Goal: Task Accomplishment & Management: Use online tool/utility

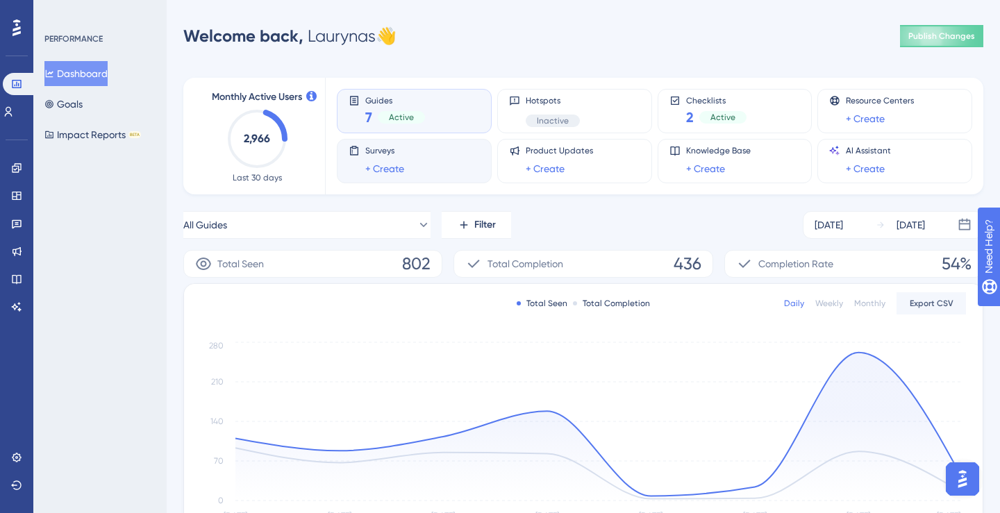
click at [435, 155] on div "Surveys + Create" at bounding box center [414, 161] width 131 height 32
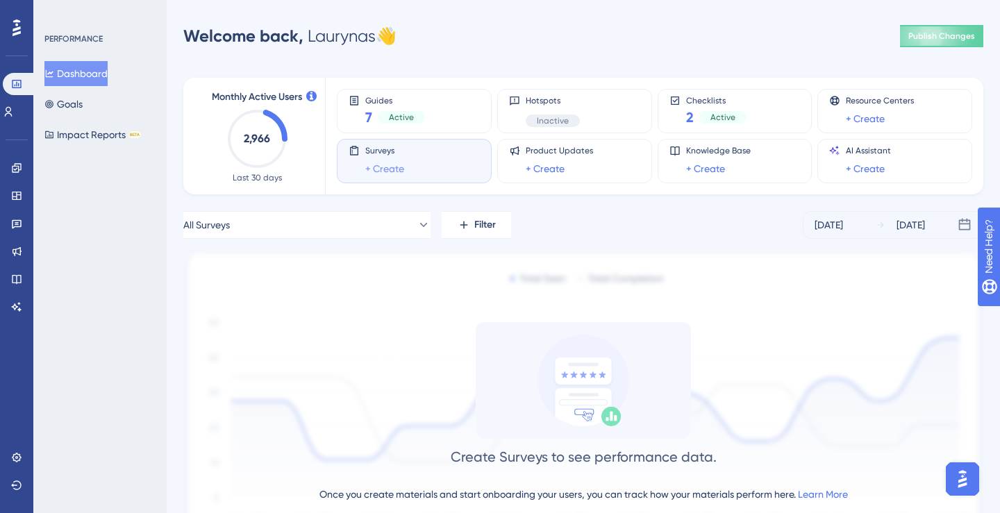
click at [391, 171] on link "+ Create" at bounding box center [384, 168] width 39 height 17
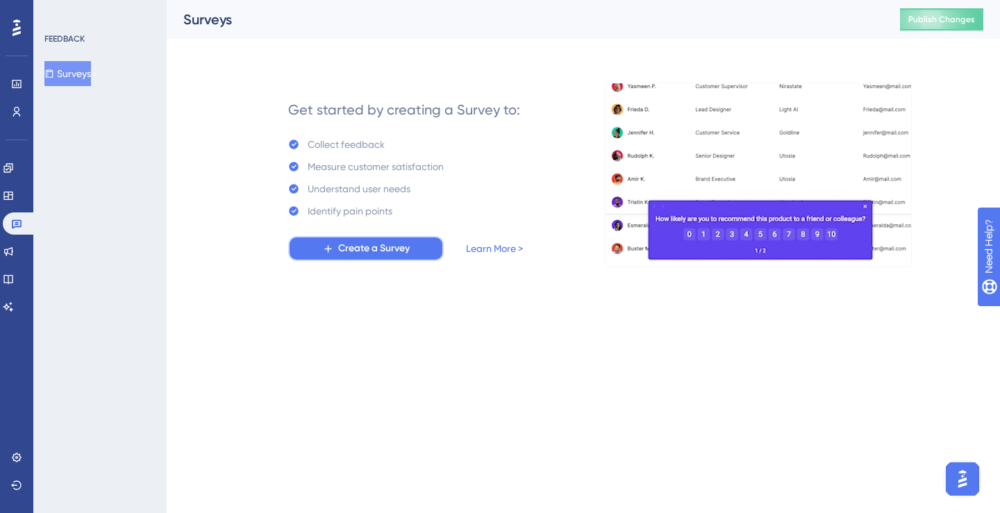
click at [377, 247] on span "Create a Survey" at bounding box center [374, 248] width 72 height 17
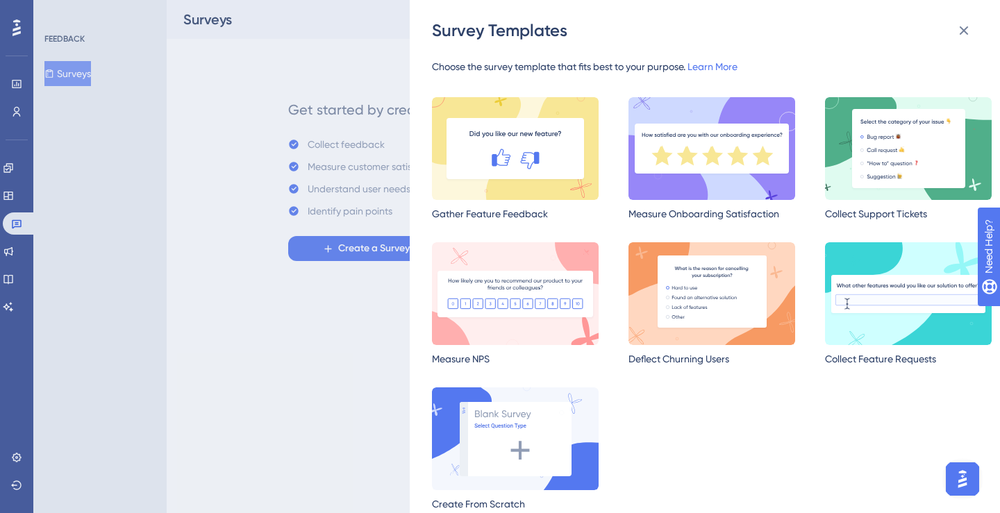
scroll to position [1, 0]
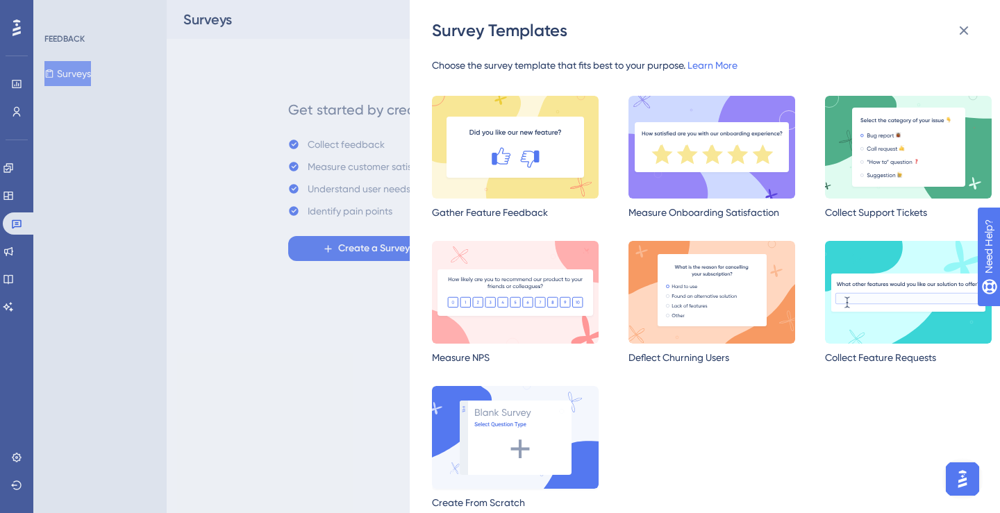
click at [489, 410] on img at bounding box center [515, 437] width 167 height 103
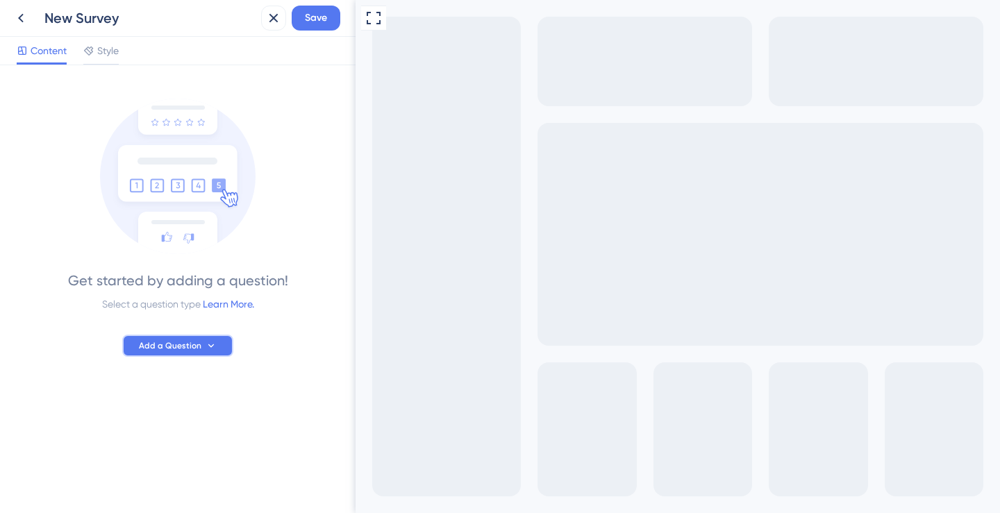
click at [163, 354] on button "Add a Question" at bounding box center [177, 346] width 111 height 22
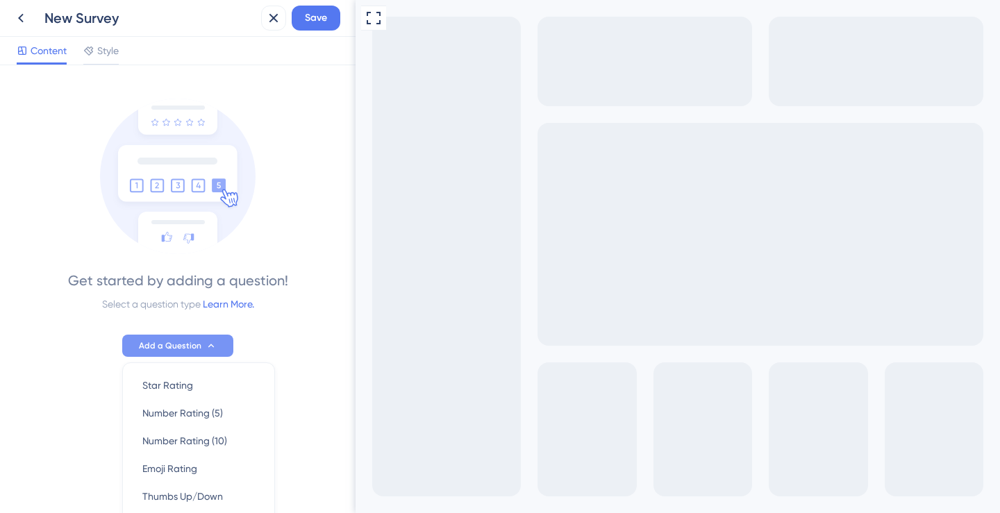
scroll to position [145, 0]
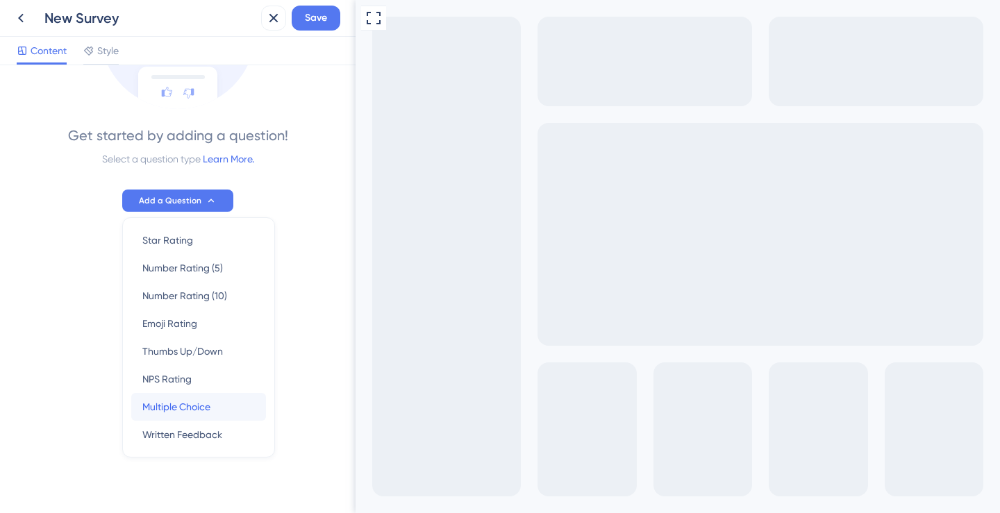
click at [158, 403] on span "Multiple Choice" at bounding box center [176, 407] width 68 height 17
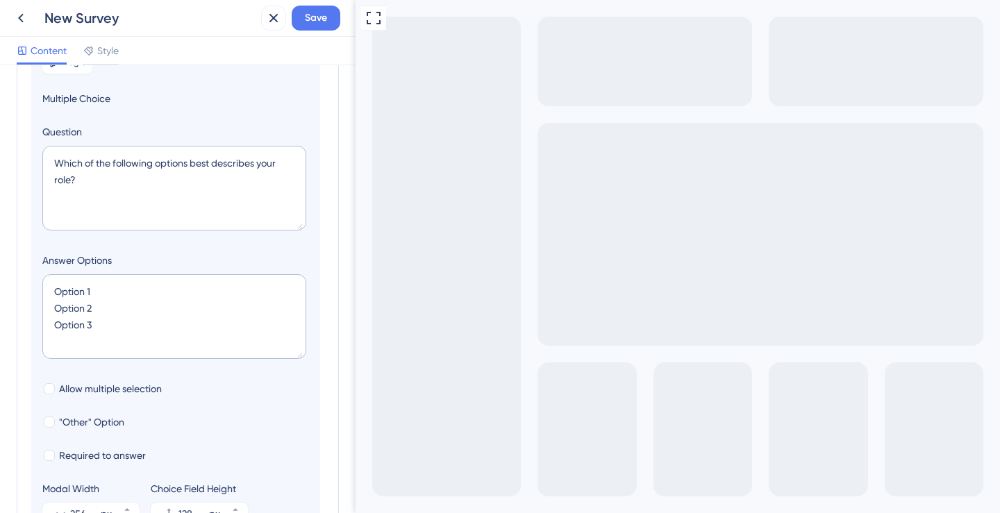
scroll to position [162, 0]
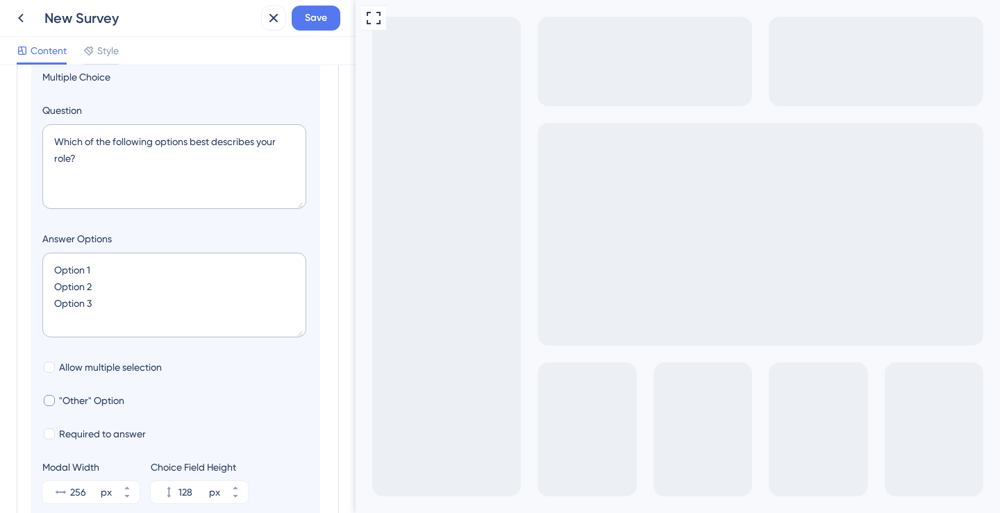
click at [84, 395] on span ""Other" Option" at bounding box center [91, 400] width 65 height 17
checkbox input "true"
type input "180"
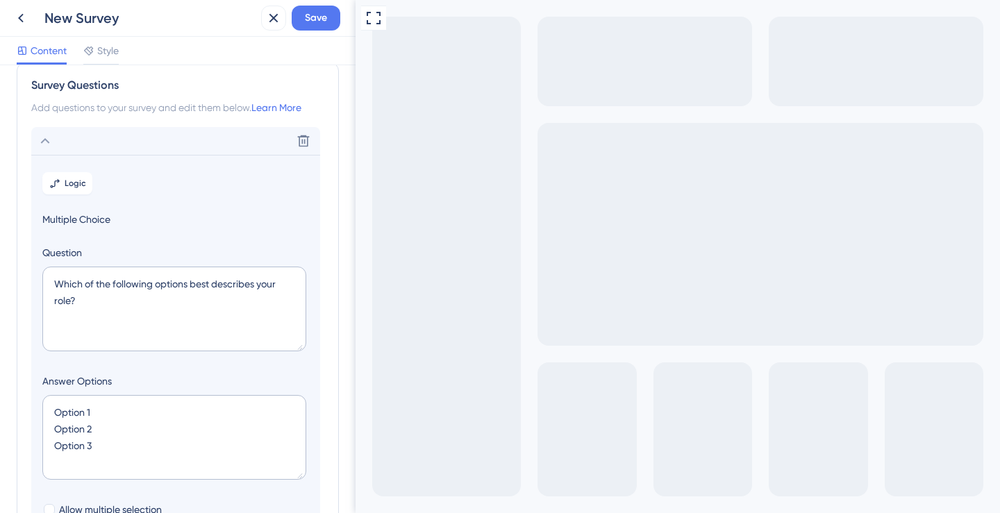
scroll to position [0, 0]
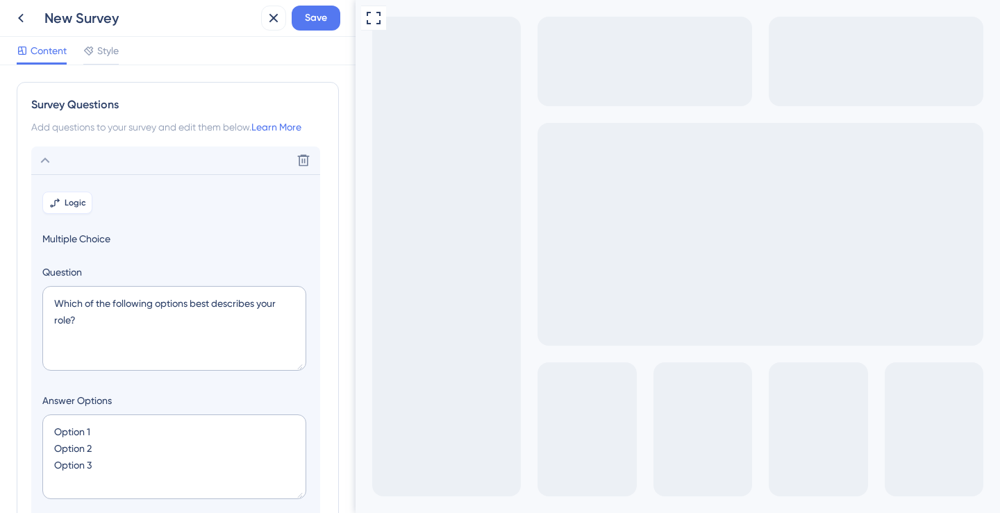
click at [66, 202] on span "Logic" at bounding box center [76, 202] width 22 height 11
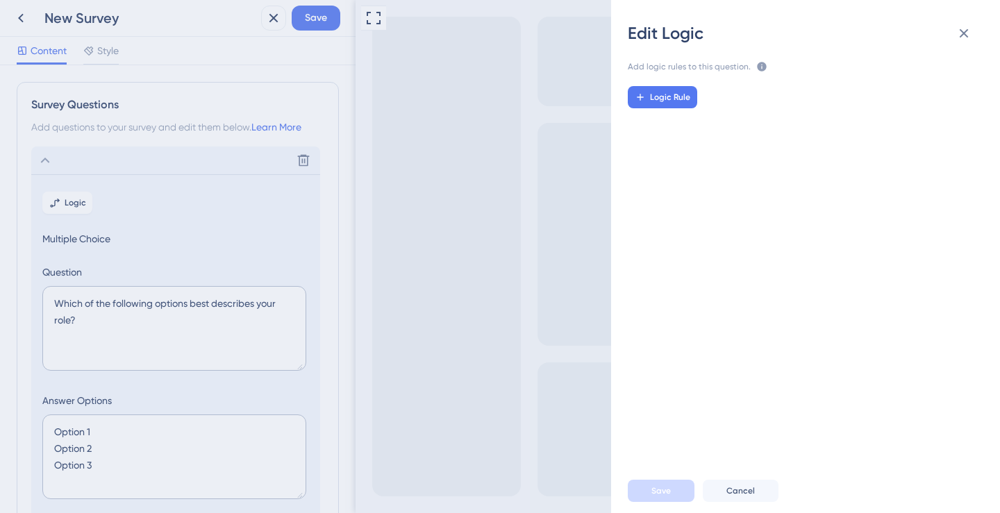
click at [106, 204] on div "Edit Logic Add logic rules to this question. The rules will apply after this qu…" at bounding box center [500, 256] width 1000 height 513
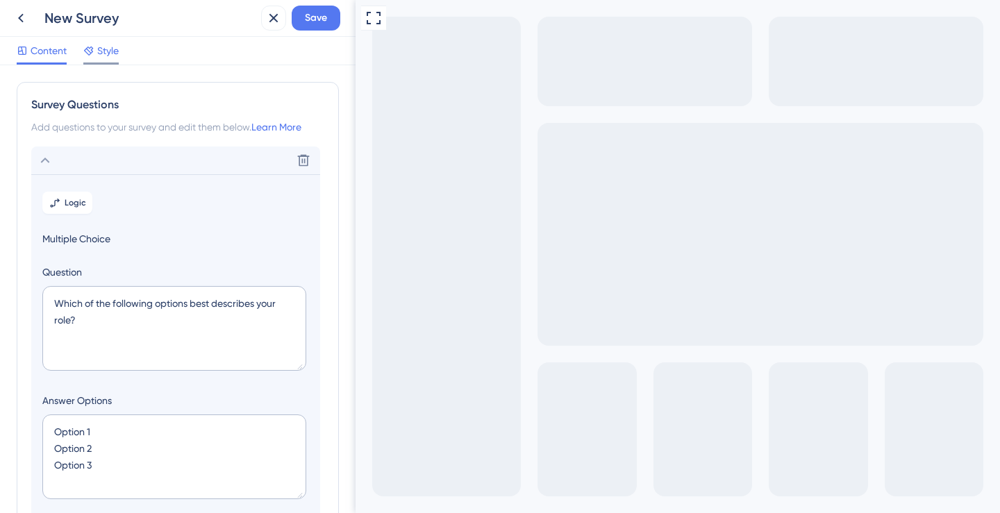
click at [88, 50] on icon at bounding box center [88, 51] width 9 height 9
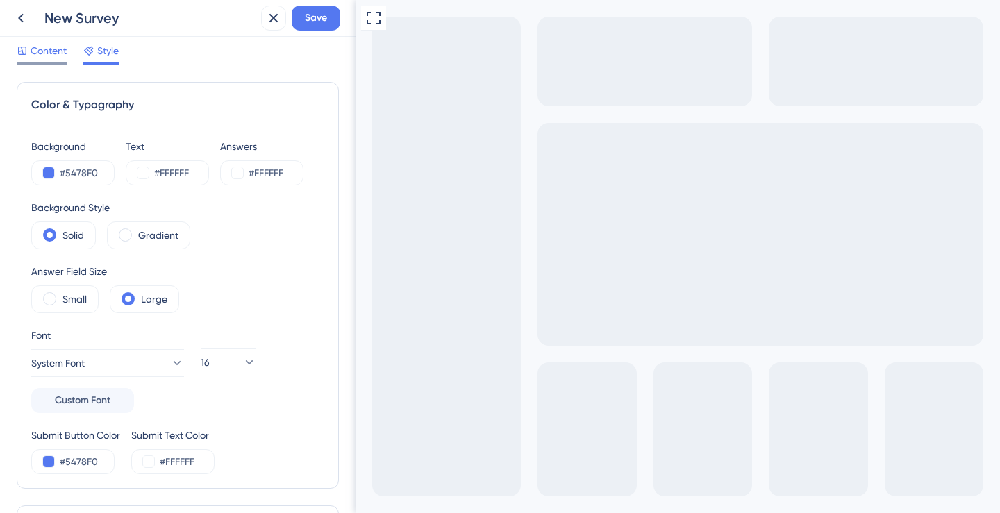
click at [42, 52] on span "Content" at bounding box center [49, 50] width 36 height 17
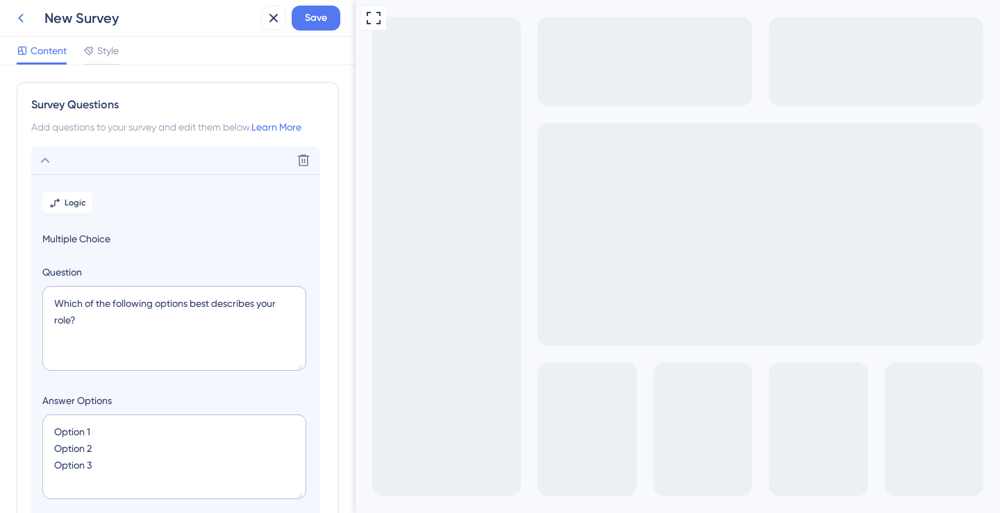
click at [25, 10] on icon at bounding box center [21, 18] width 17 height 17
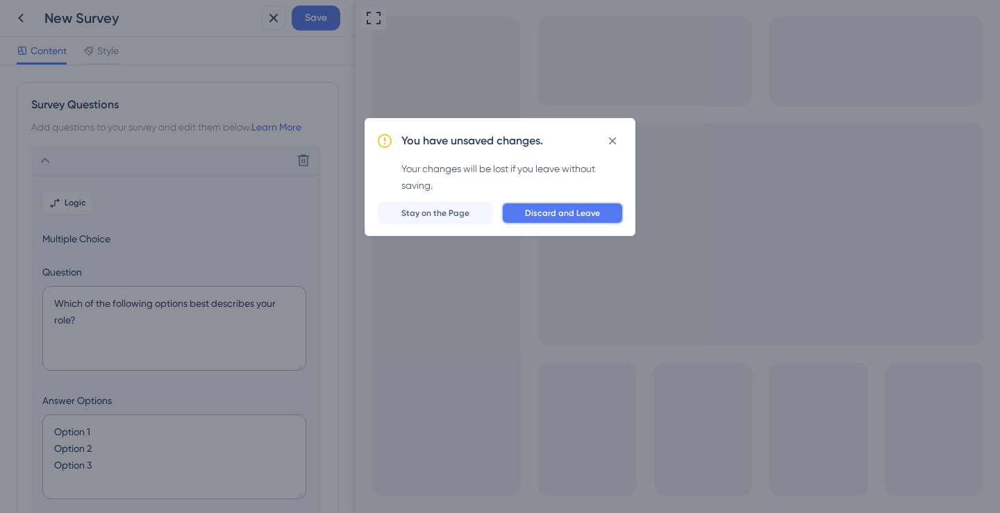
click at [522, 215] on button "Discard and Leave" at bounding box center [562, 213] width 122 height 22
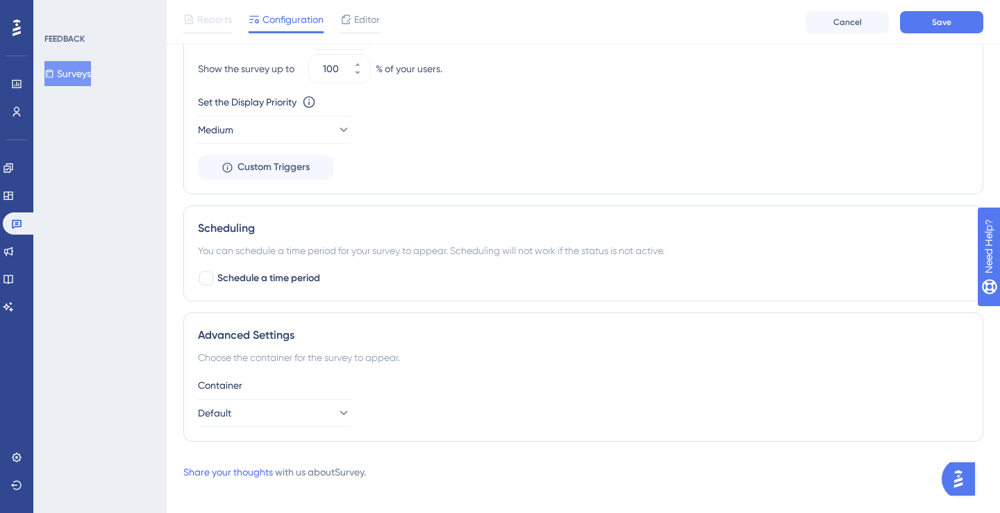
scroll to position [763, 0]
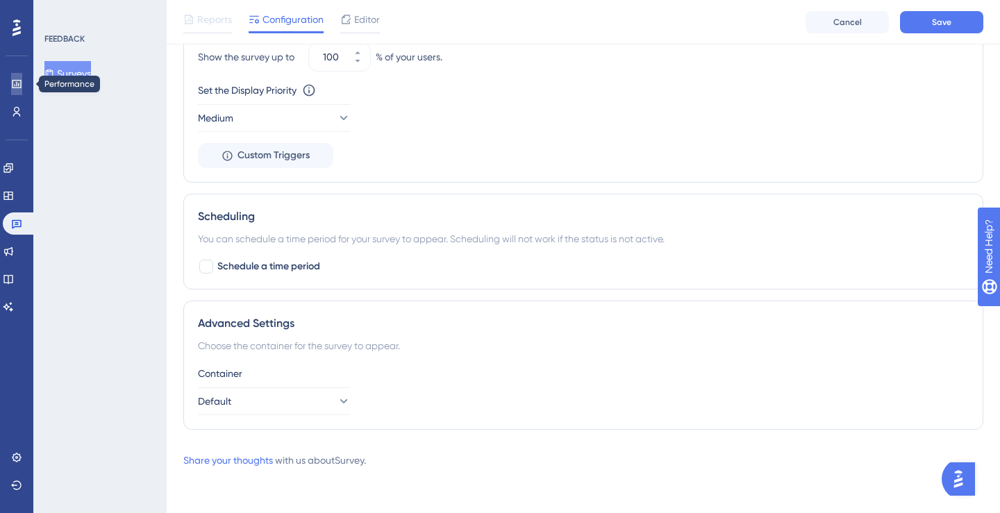
click at [13, 88] on icon at bounding box center [16, 84] width 9 height 8
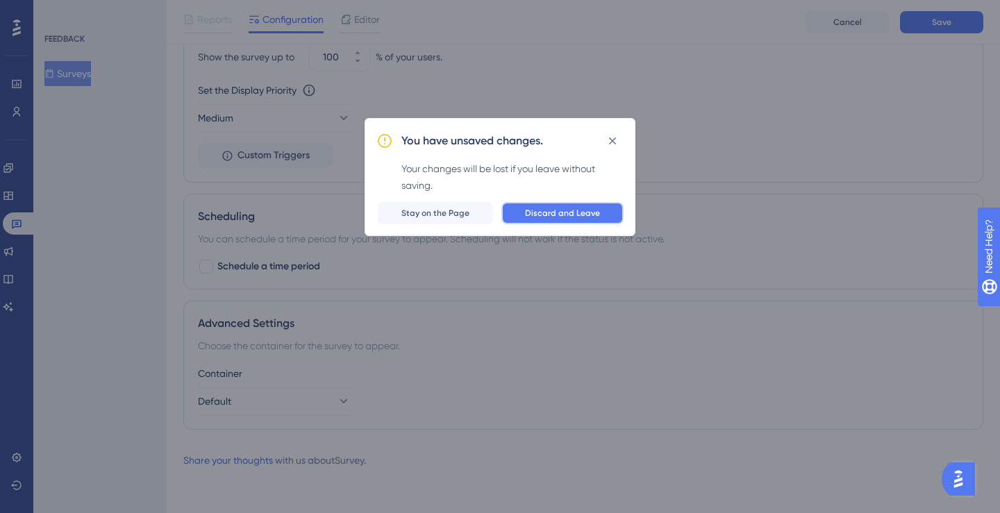
click at [518, 208] on button "Discard and Leave" at bounding box center [562, 213] width 122 height 22
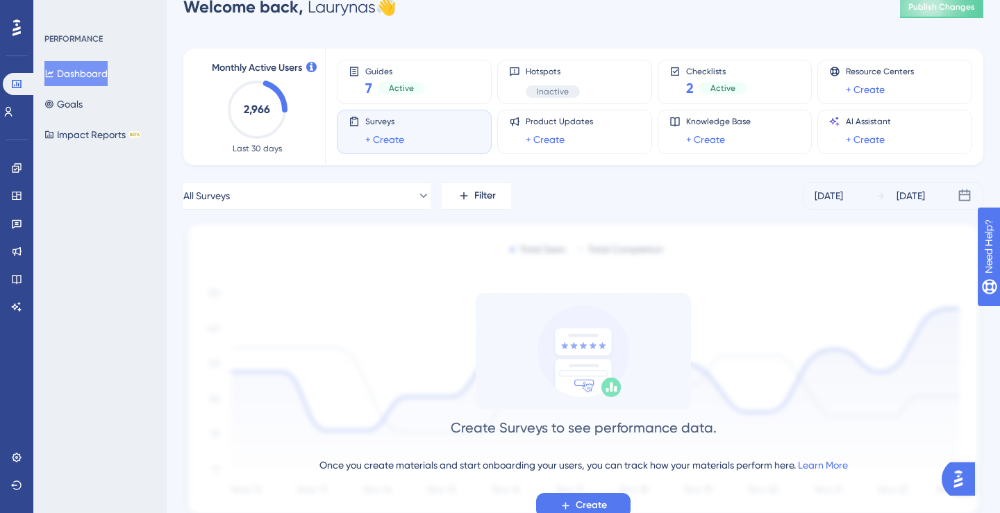
scroll to position [31, 0]
click at [565, 90] on span "Inactive" at bounding box center [553, 90] width 32 height 11
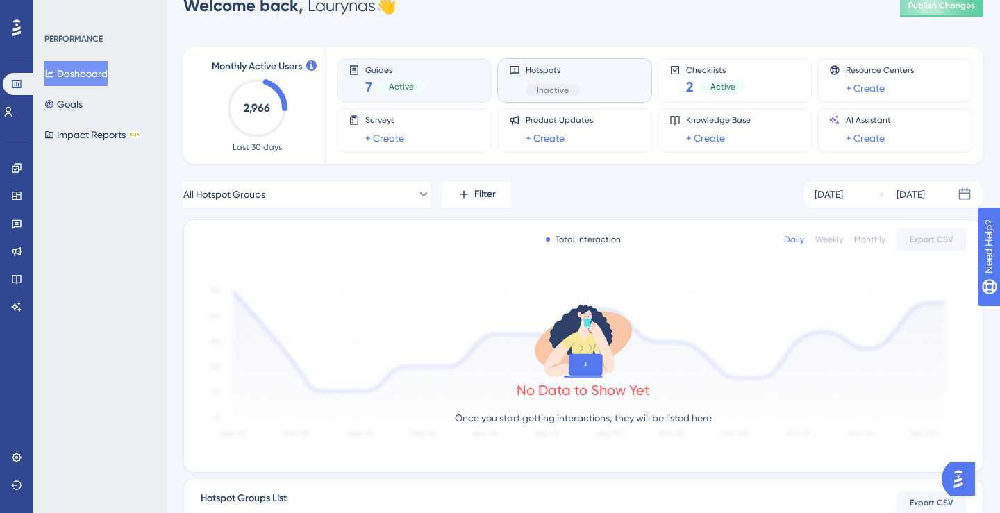
click at [438, 82] on div "Guides 7 Active" at bounding box center [414, 81] width 131 height 32
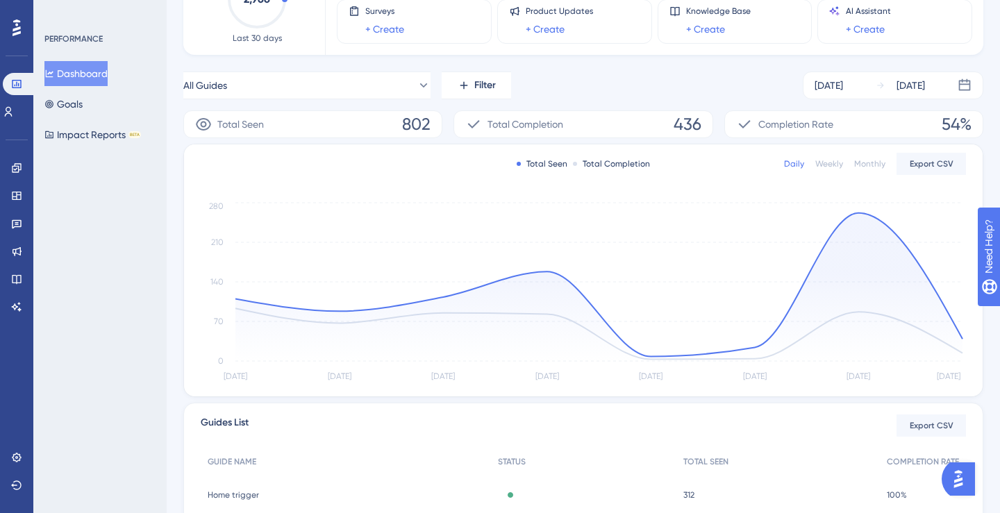
scroll to position [140, 0]
click at [858, 310] on icon at bounding box center [598, 287] width 727 height 148
click at [857, 213] on circle at bounding box center [858, 212] width 5 height 5
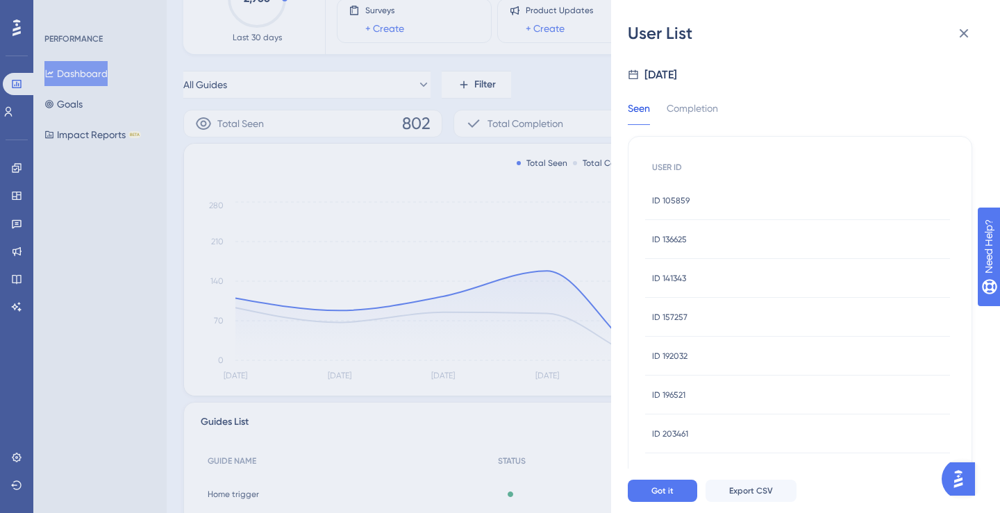
click at [581, 205] on div "User List [DATE] Seen Completion USER ID ID 105859 ID 105859 ID 136625 ID 13662…" at bounding box center [500, 256] width 1000 height 513
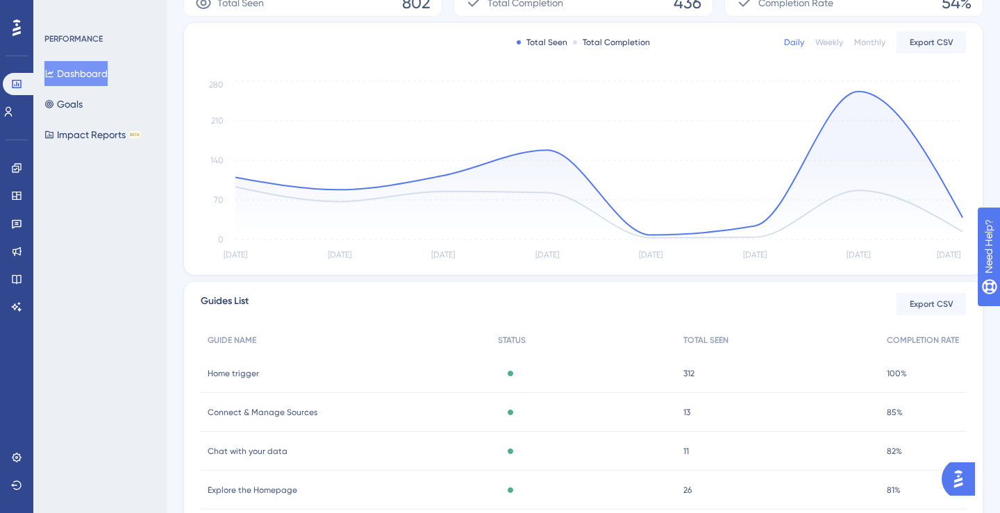
scroll to position [386, 0]
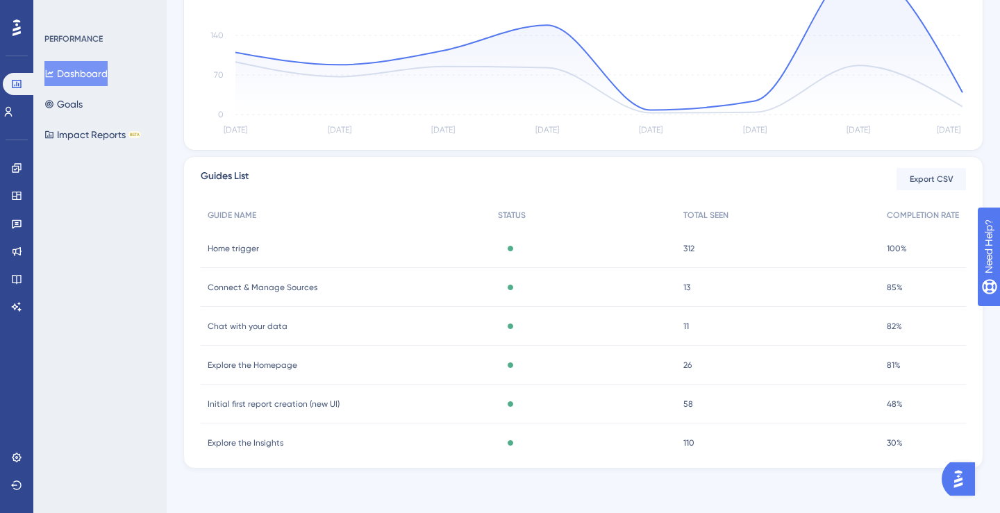
click at [374, 442] on div "Explore the Insights Explore the Insights" at bounding box center [346, 443] width 290 height 39
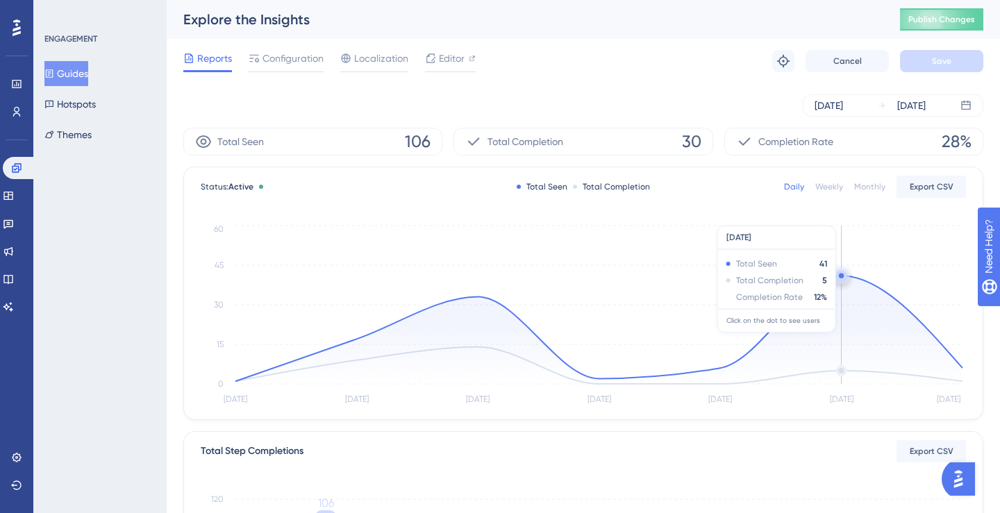
click at [840, 271] on circle at bounding box center [841, 275] width 11 height 11
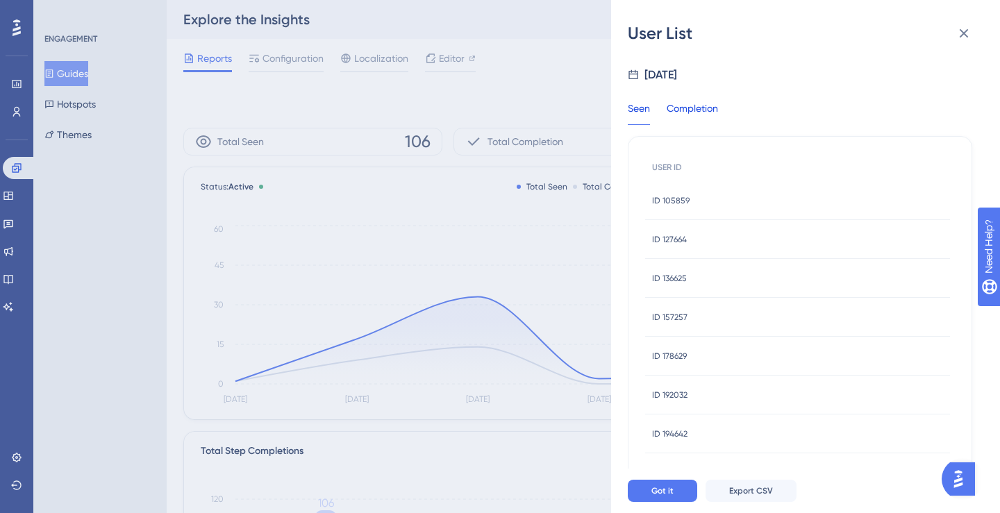
click at [710, 119] on div "Completion" at bounding box center [692, 112] width 51 height 25
click at [649, 110] on div "Seen" at bounding box center [639, 112] width 22 height 25
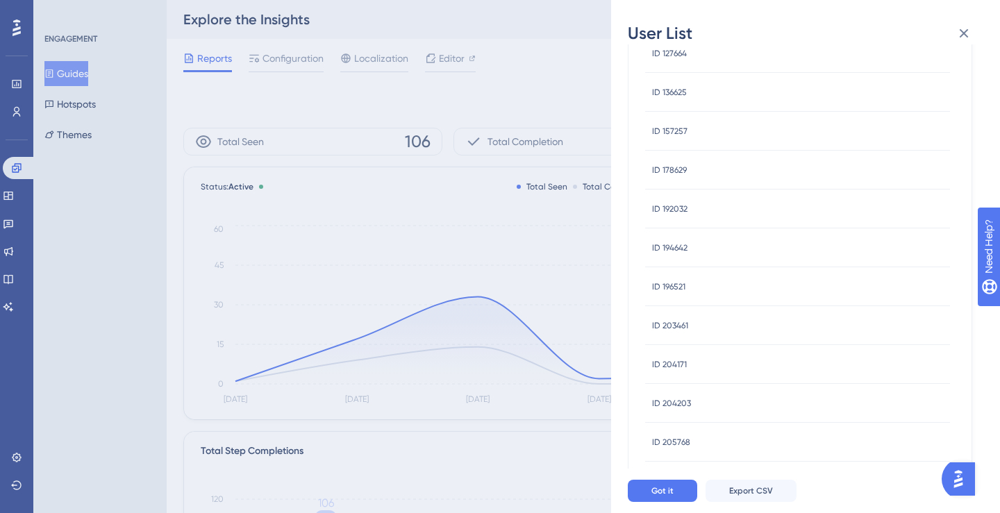
scroll to position [280, 0]
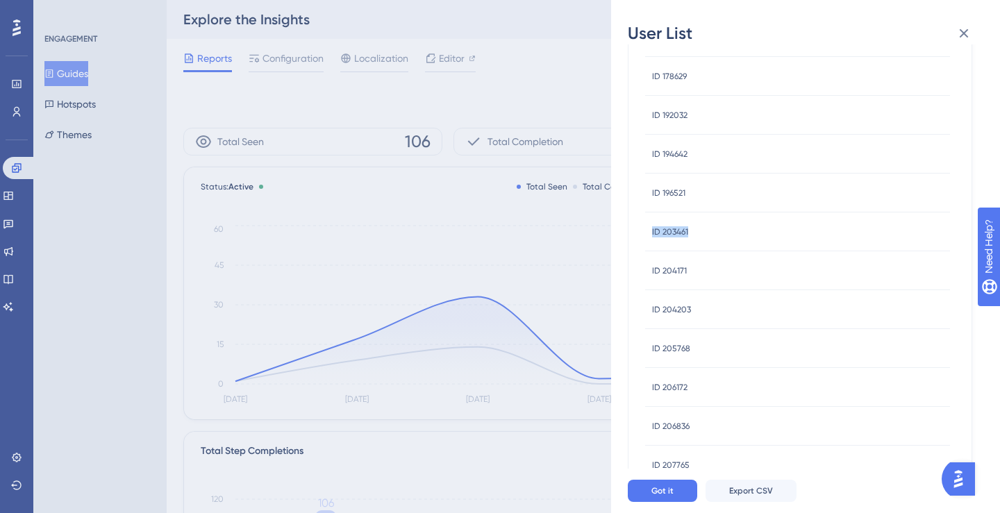
drag, startPoint x: 699, startPoint y: 233, endPoint x: 650, endPoint y: 234, distance: 48.6
click at [650, 234] on div "ID 203461 ID 203461" at bounding box center [797, 232] width 305 height 39
copy span "ID 203461"
